Goal: Check status: Check status

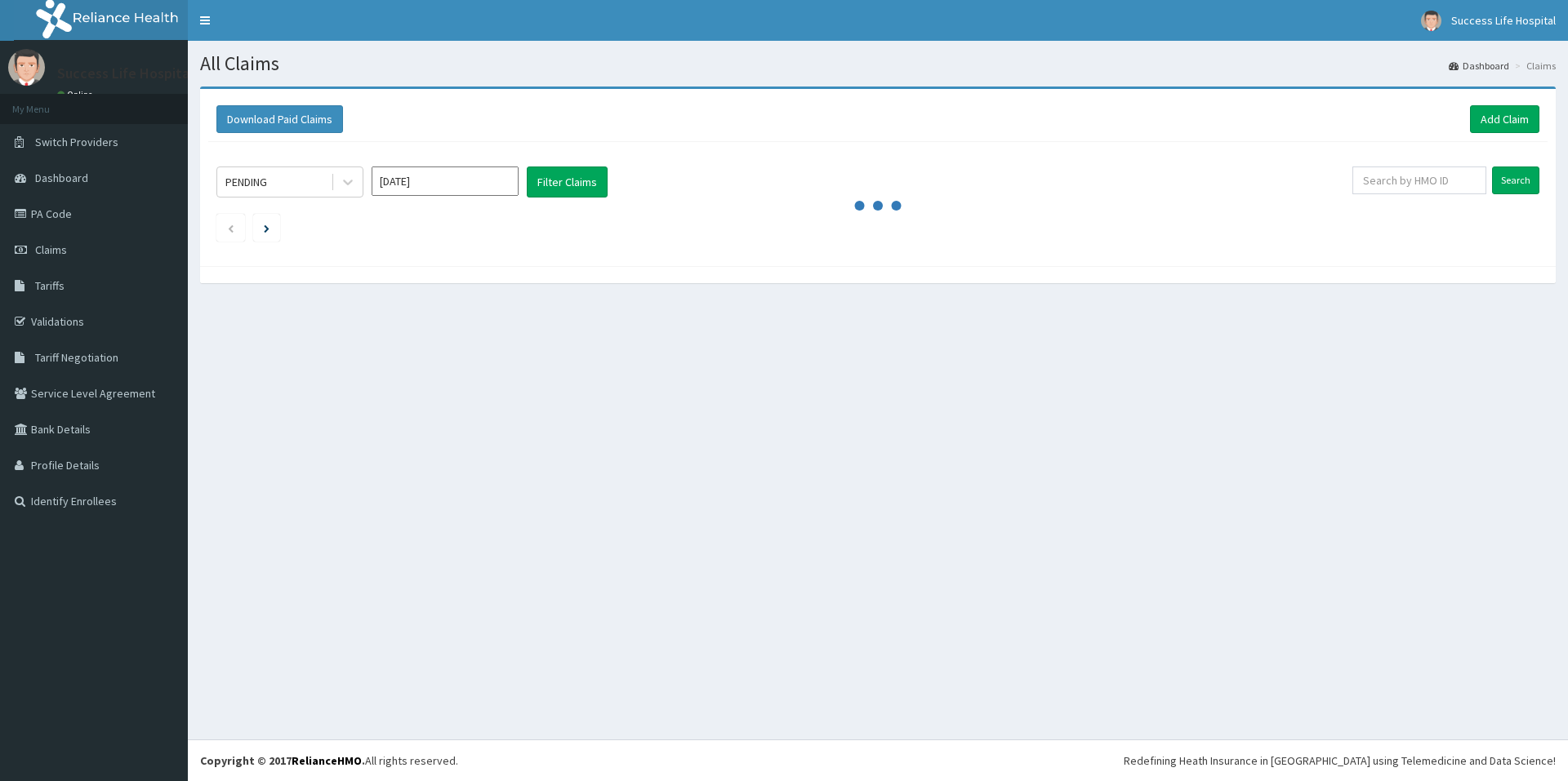
click at [346, 187] on icon at bounding box center [347, 181] width 16 height 16
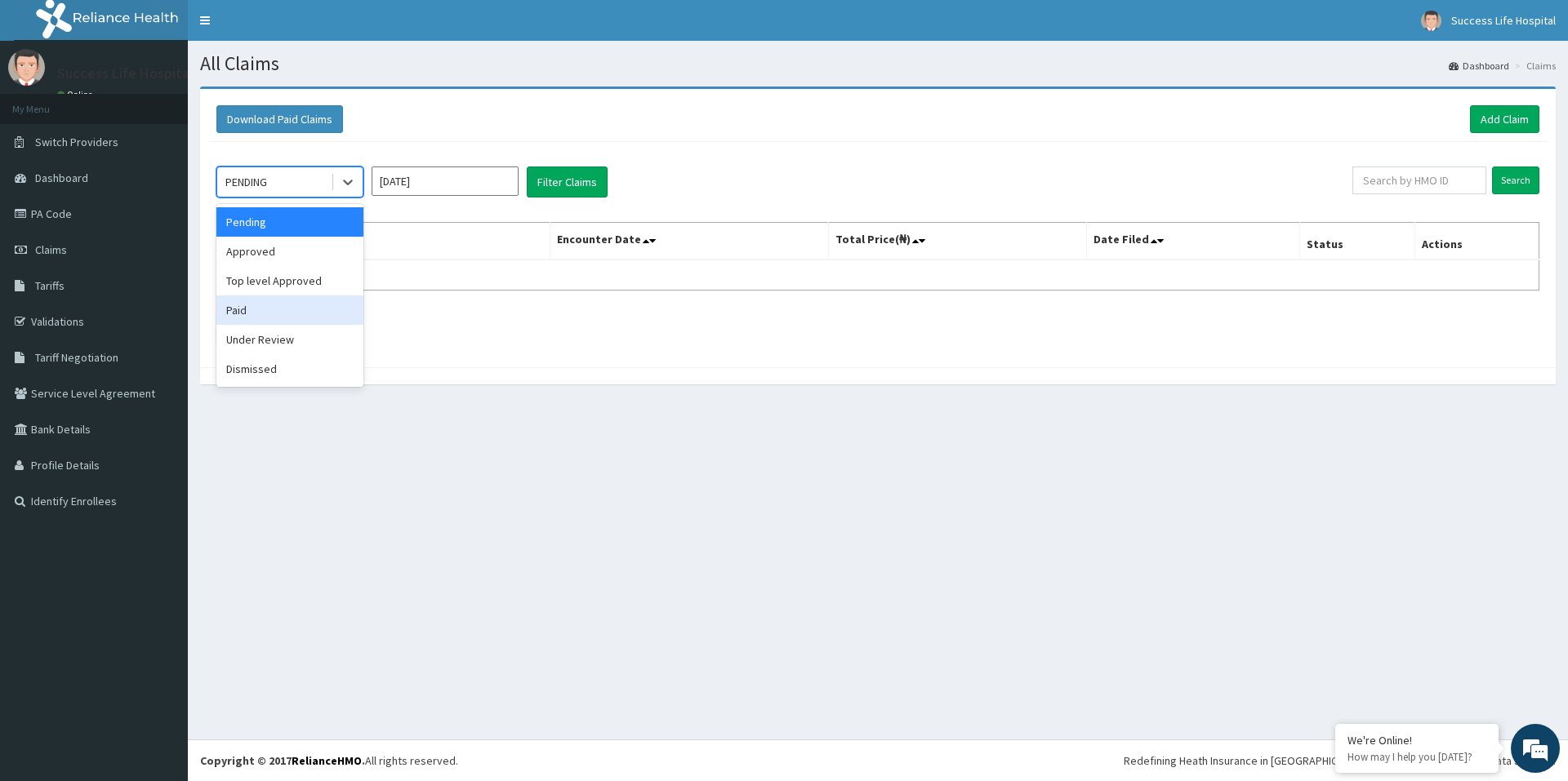
click at [243, 308] on div "Paid" at bounding box center [290, 309] width 147 height 29
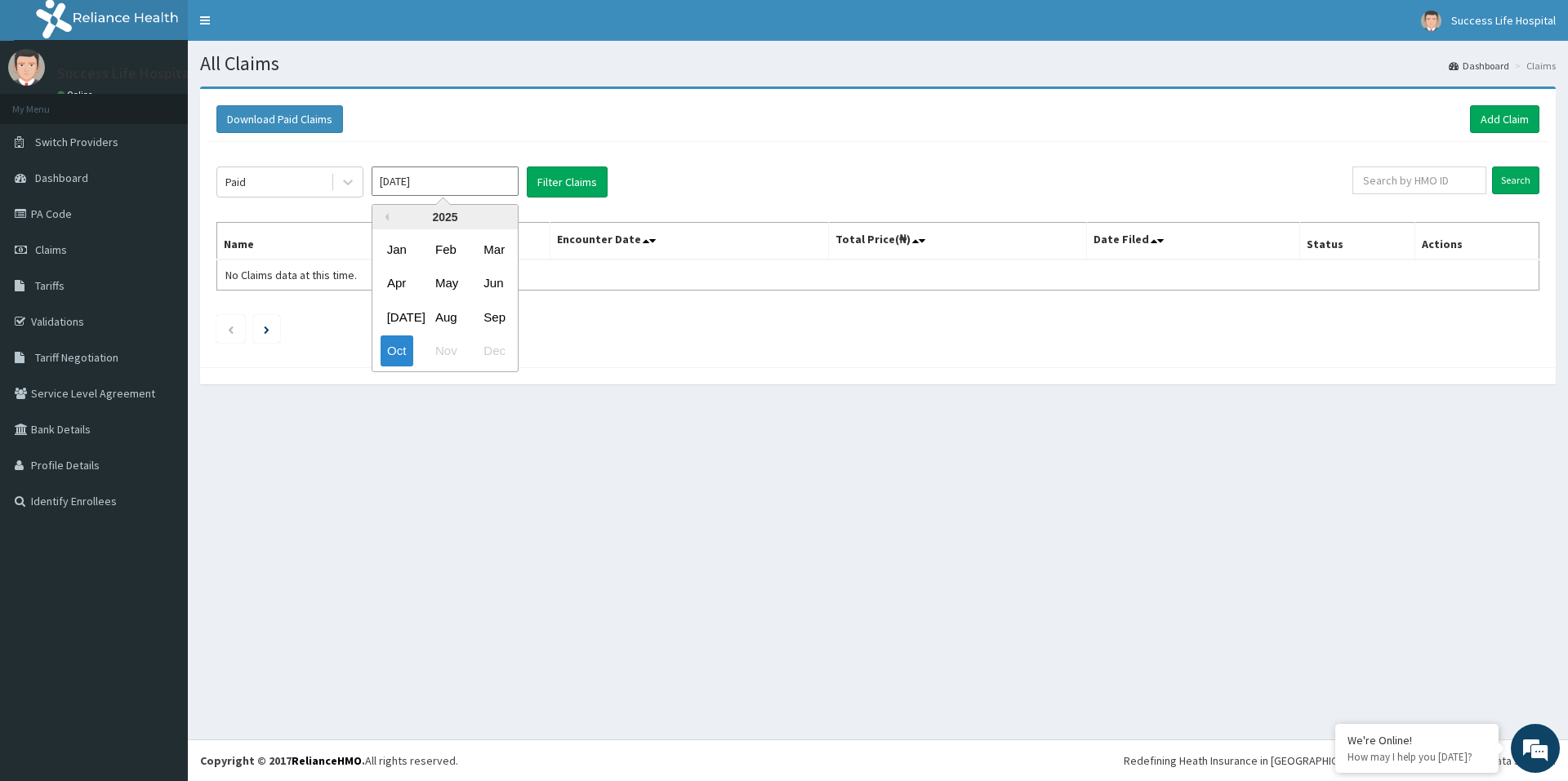
click at [439, 177] on input "Oct 2025" at bounding box center [445, 181] width 147 height 29
click at [391, 281] on div "Apr" at bounding box center [397, 283] width 33 height 30
type input "Apr 2025"
click at [579, 162] on div "Paid Apr 2025 Filter Claims Search Name Encounter Date Total Price(₦) Date File…" at bounding box center [878, 250] width 1339 height 218
click at [575, 185] on button "Filter Claims" at bounding box center [567, 182] width 81 height 31
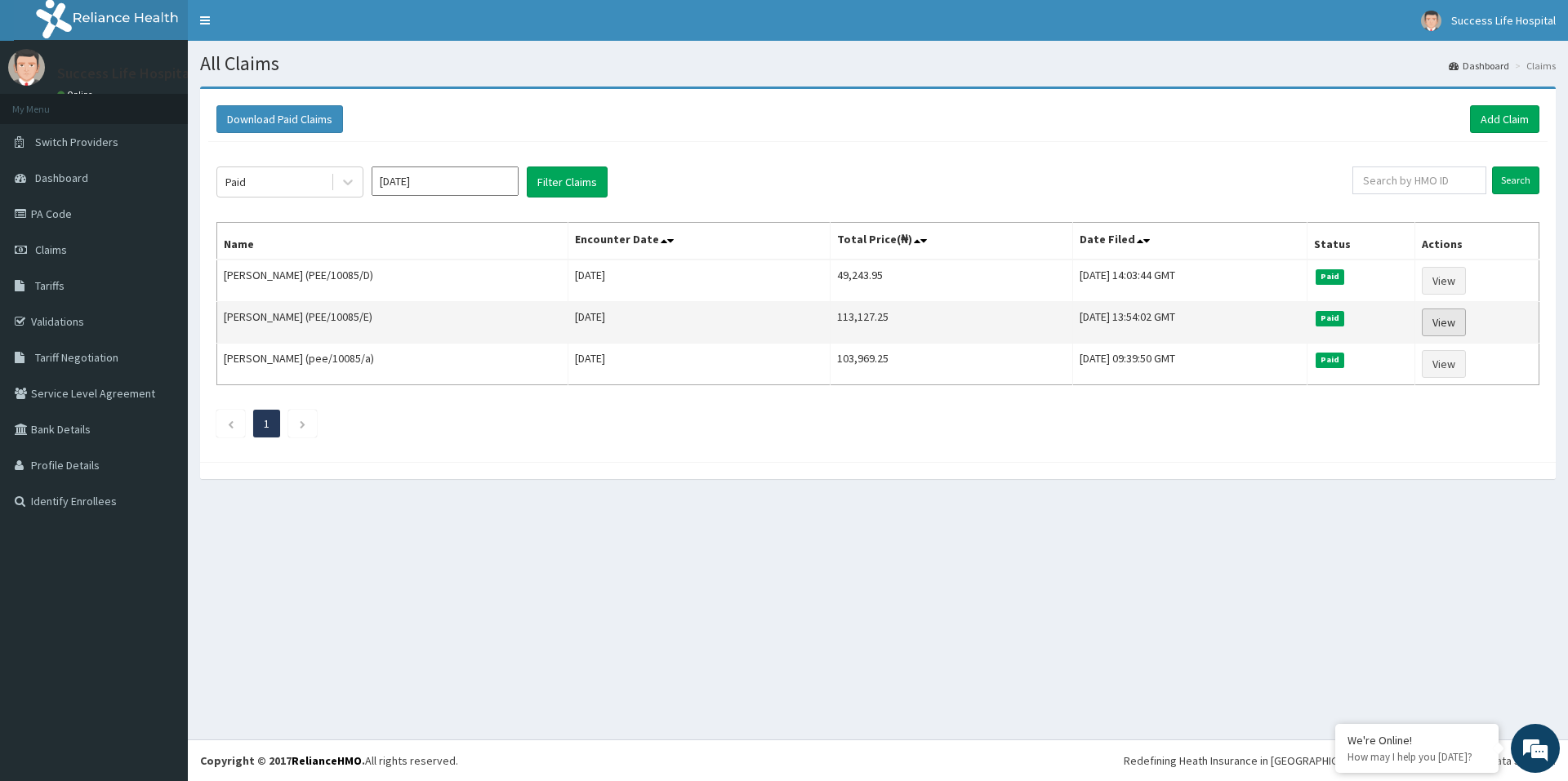
click at [1458, 324] on link "View" at bounding box center [1443, 323] width 44 height 28
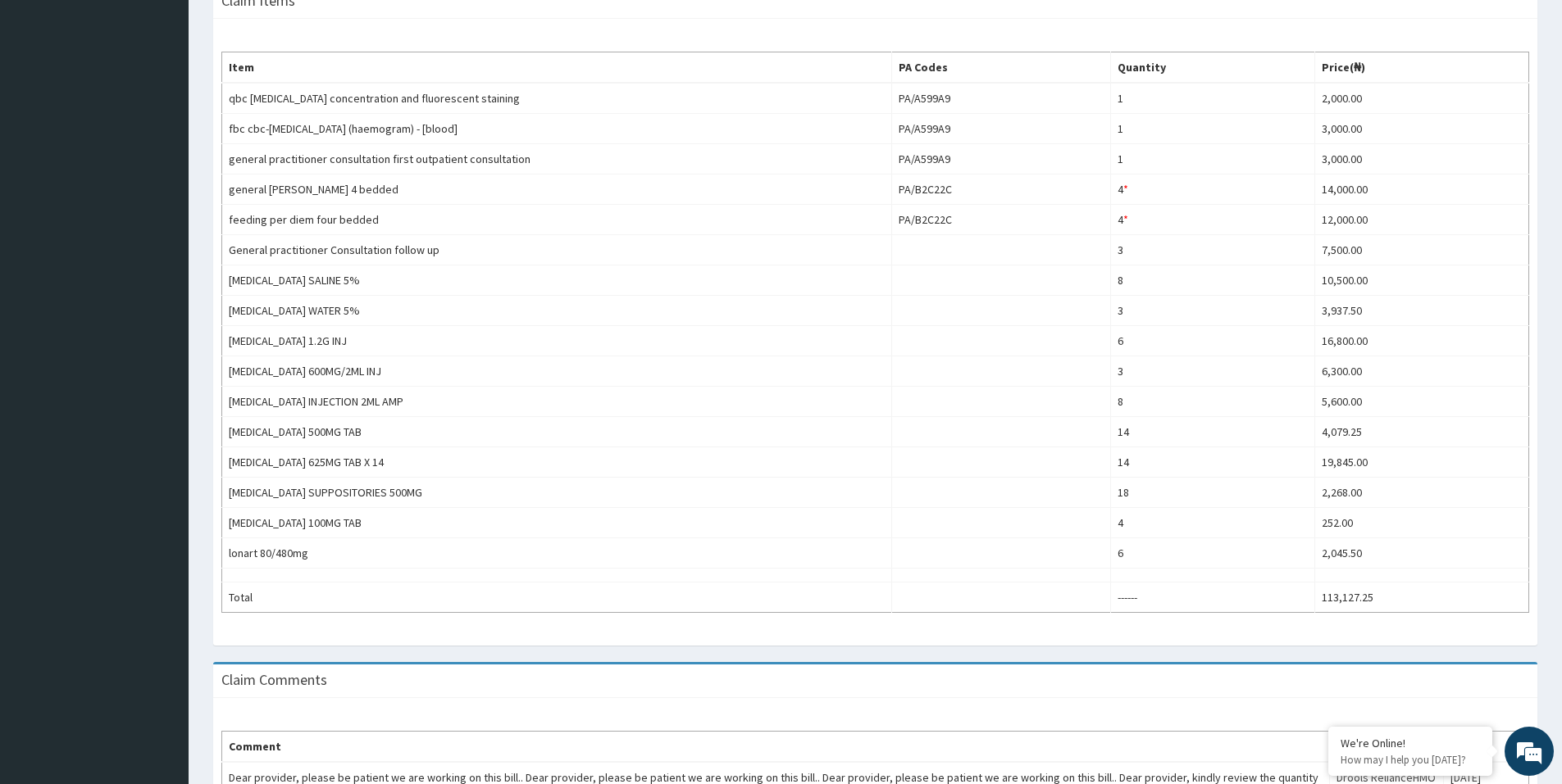
scroll to position [566, 0]
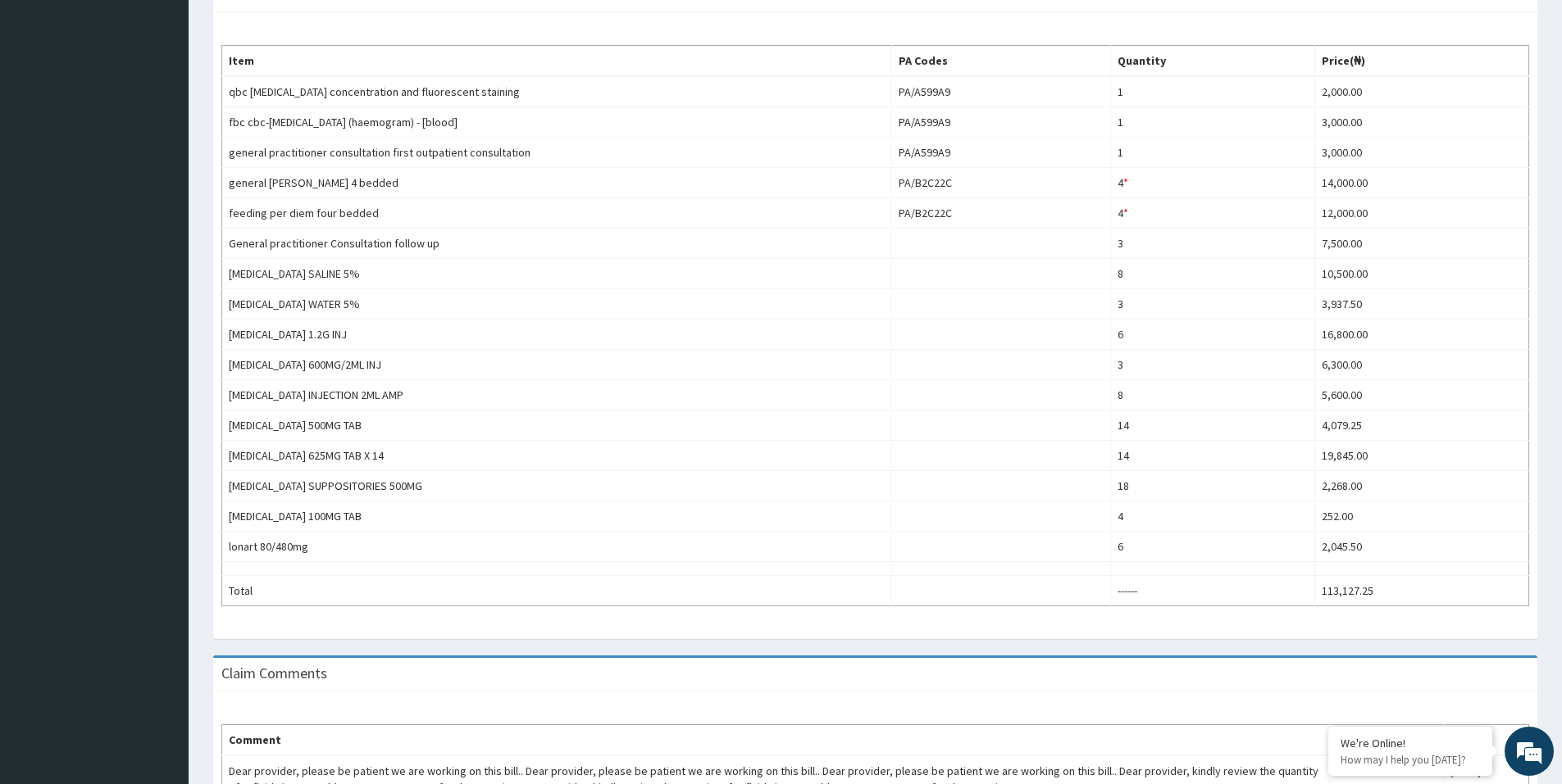
drag, startPoint x: 1573, startPoint y: 239, endPoint x: 819, endPoint y: 408, distance: 772.7
click at [1562, 515] on html "R EL Toggle navigation Success Life Hospital Success Life Hospital - successlif…" at bounding box center [781, 208] width 1562 height 1548
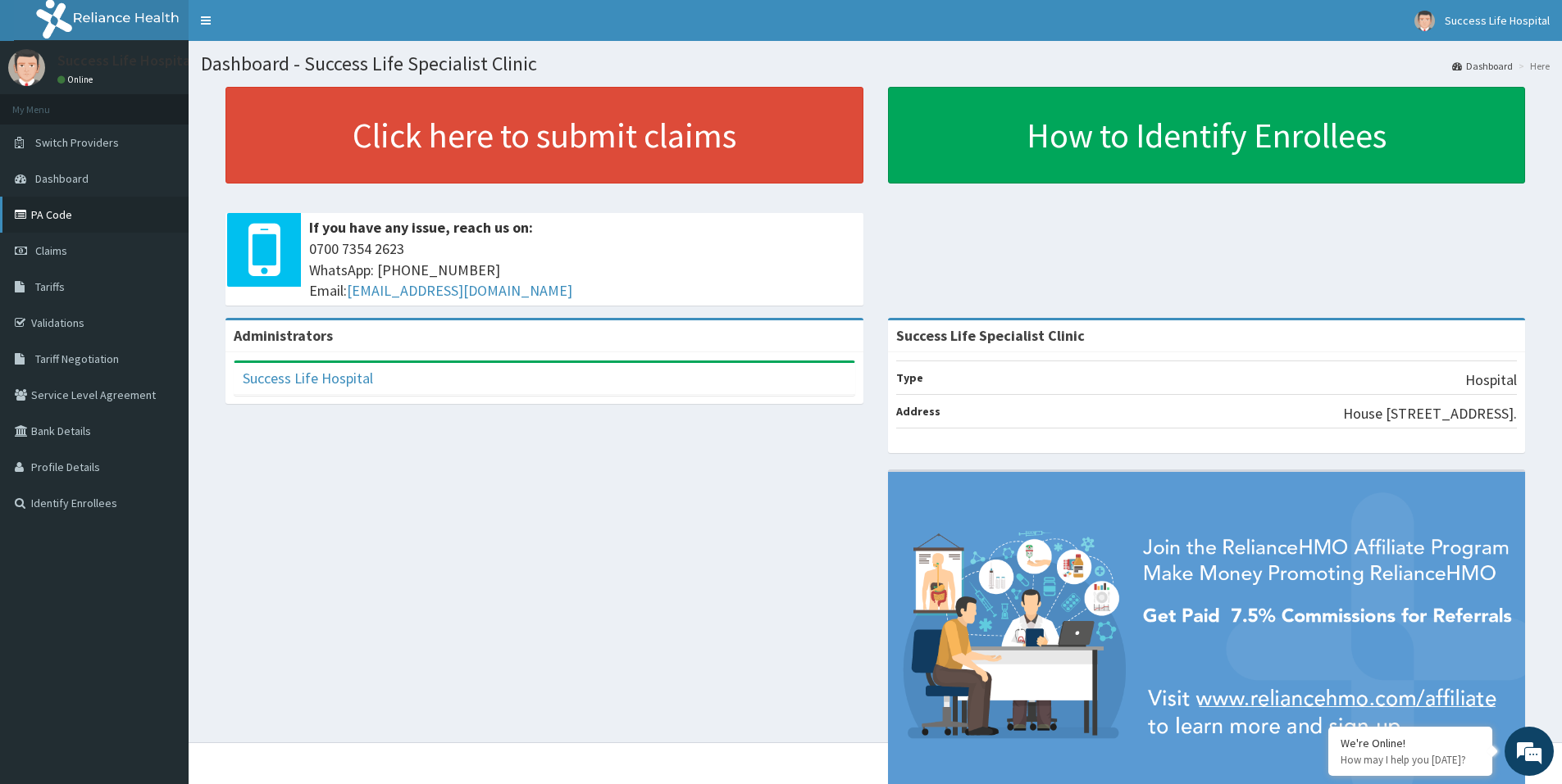
click at [75, 213] on link "PA Code" at bounding box center [94, 215] width 188 height 36
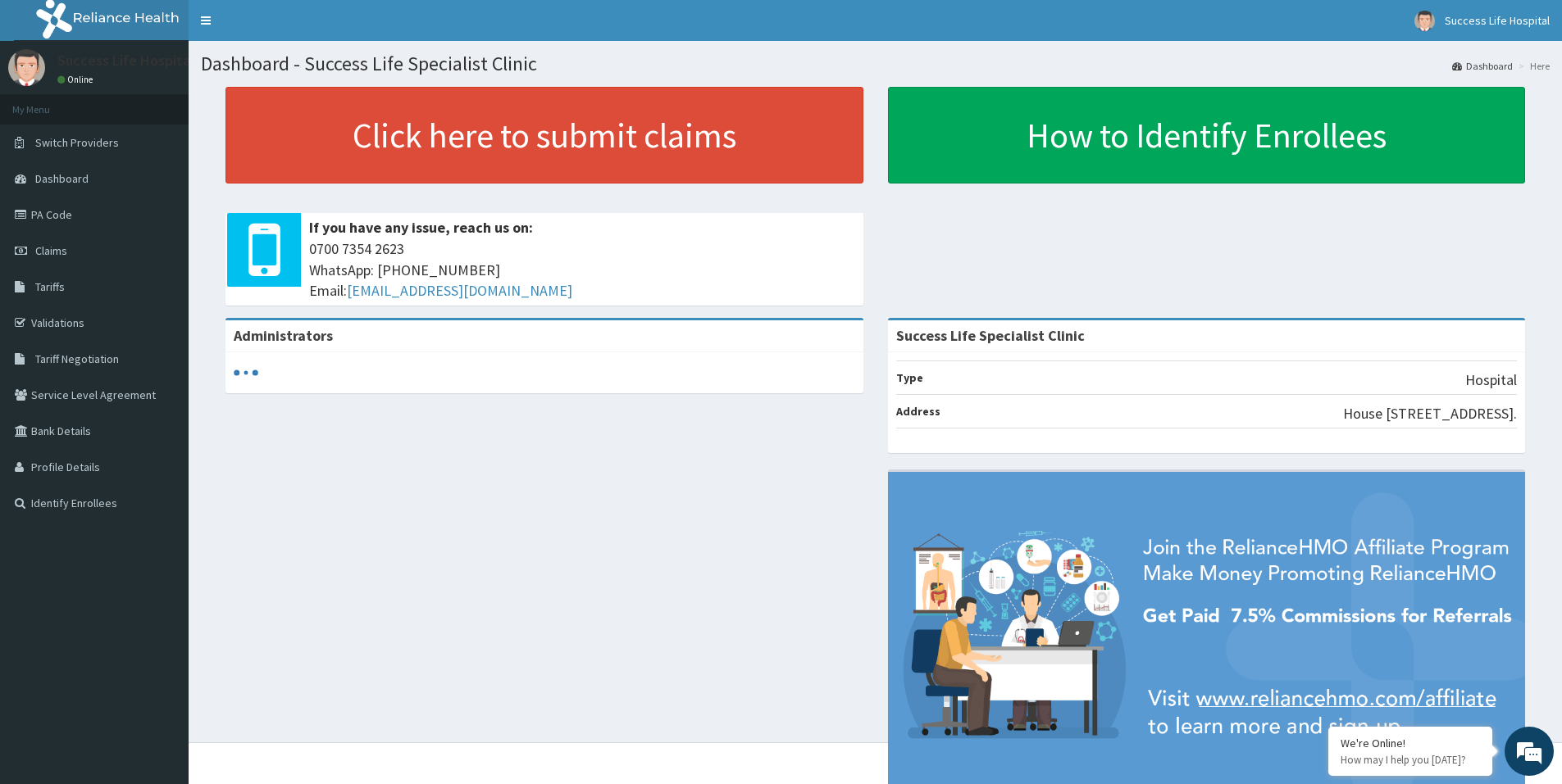
drag, startPoint x: 62, startPoint y: 208, endPoint x: 147, endPoint y: 75, distance: 157.8
click at [62, 207] on link "PA Code" at bounding box center [94, 215] width 188 height 36
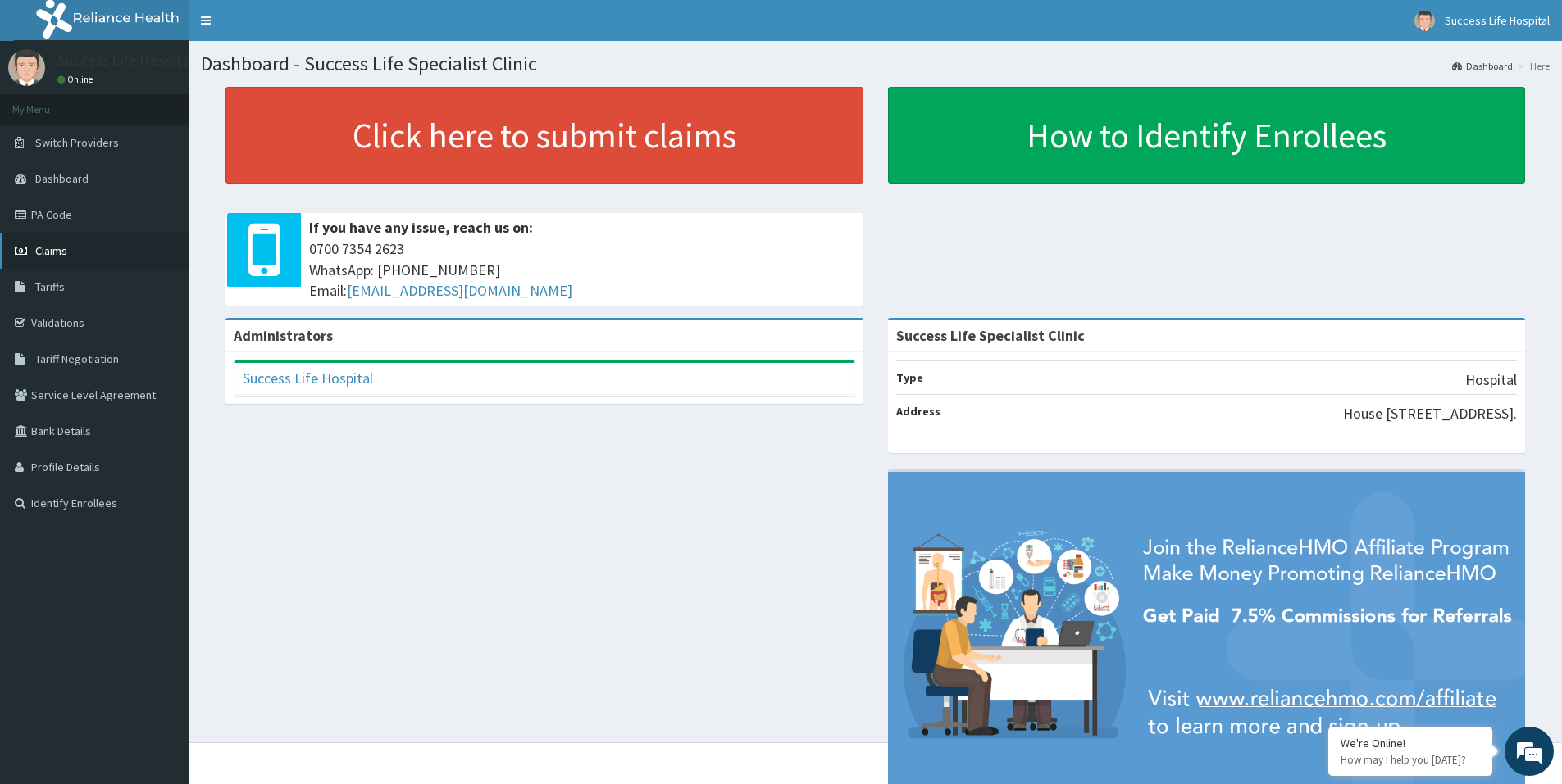
click at [87, 242] on link "Claims" at bounding box center [94, 250] width 188 height 36
click at [72, 215] on link "PA Code" at bounding box center [94, 215] width 188 height 36
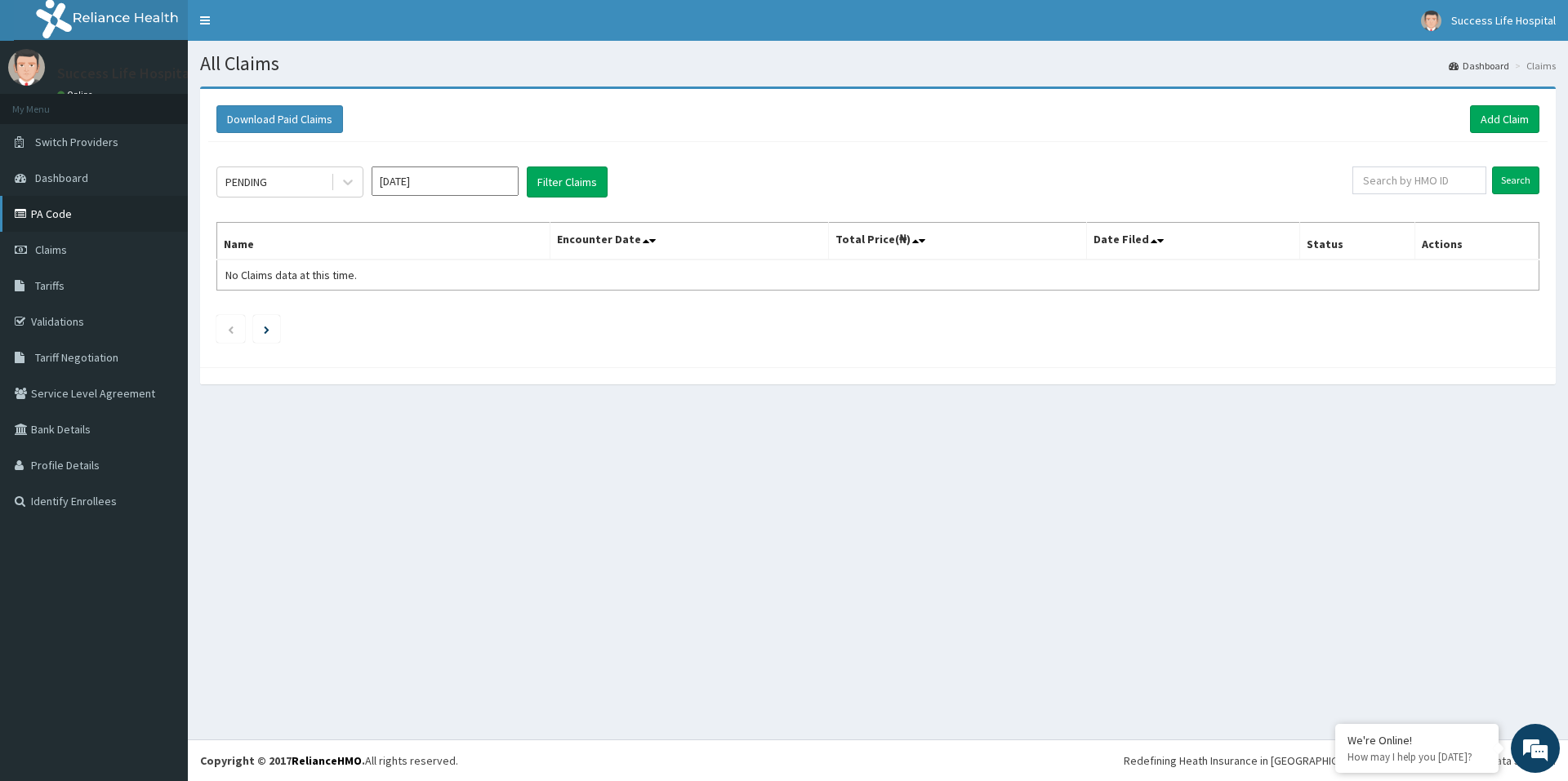
click at [56, 205] on link "PA Code" at bounding box center [94, 214] width 188 height 36
